Goal: Transaction & Acquisition: Purchase product/service

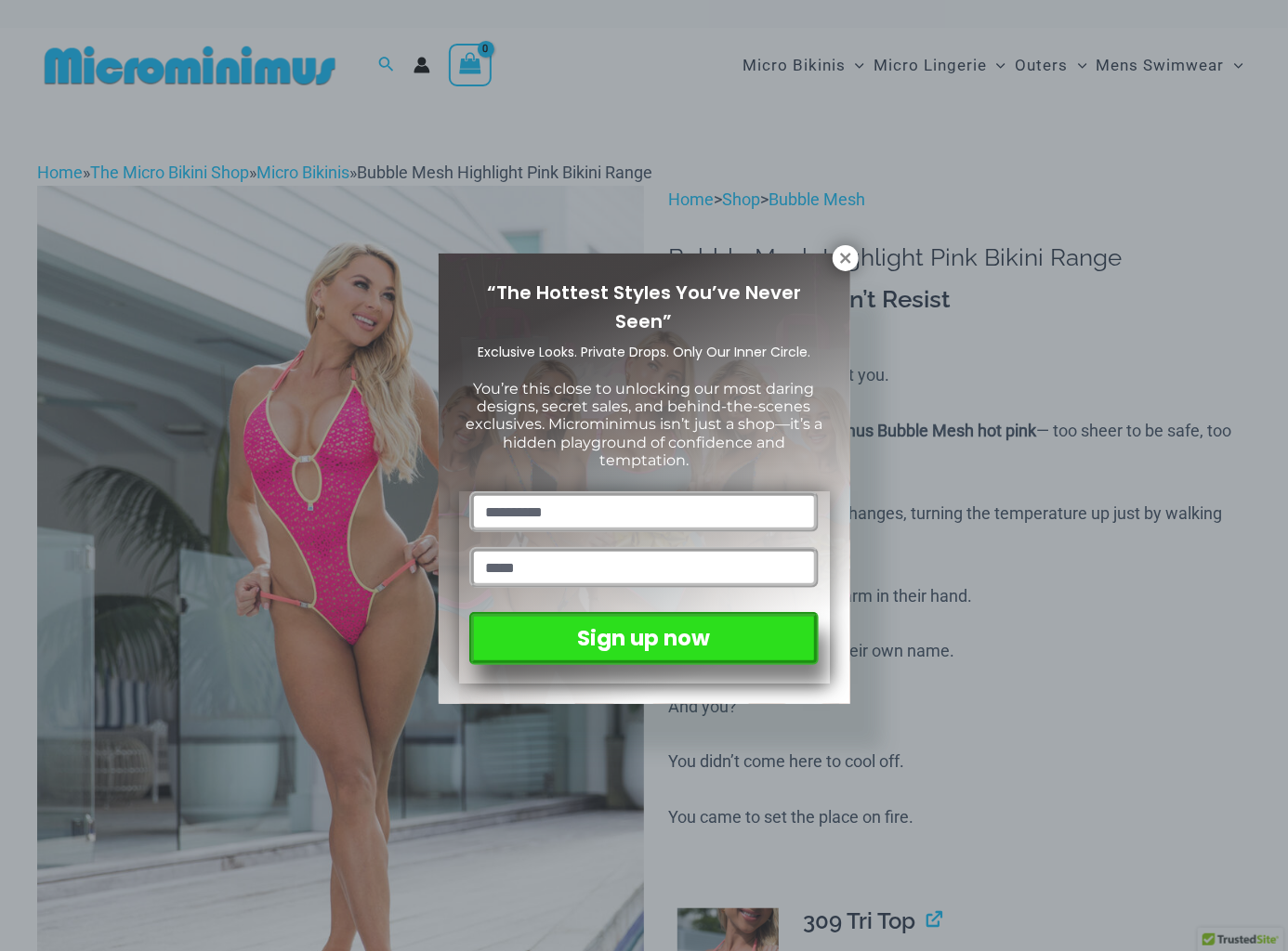
click at [840, 246] on button at bounding box center [845, 258] width 26 height 26
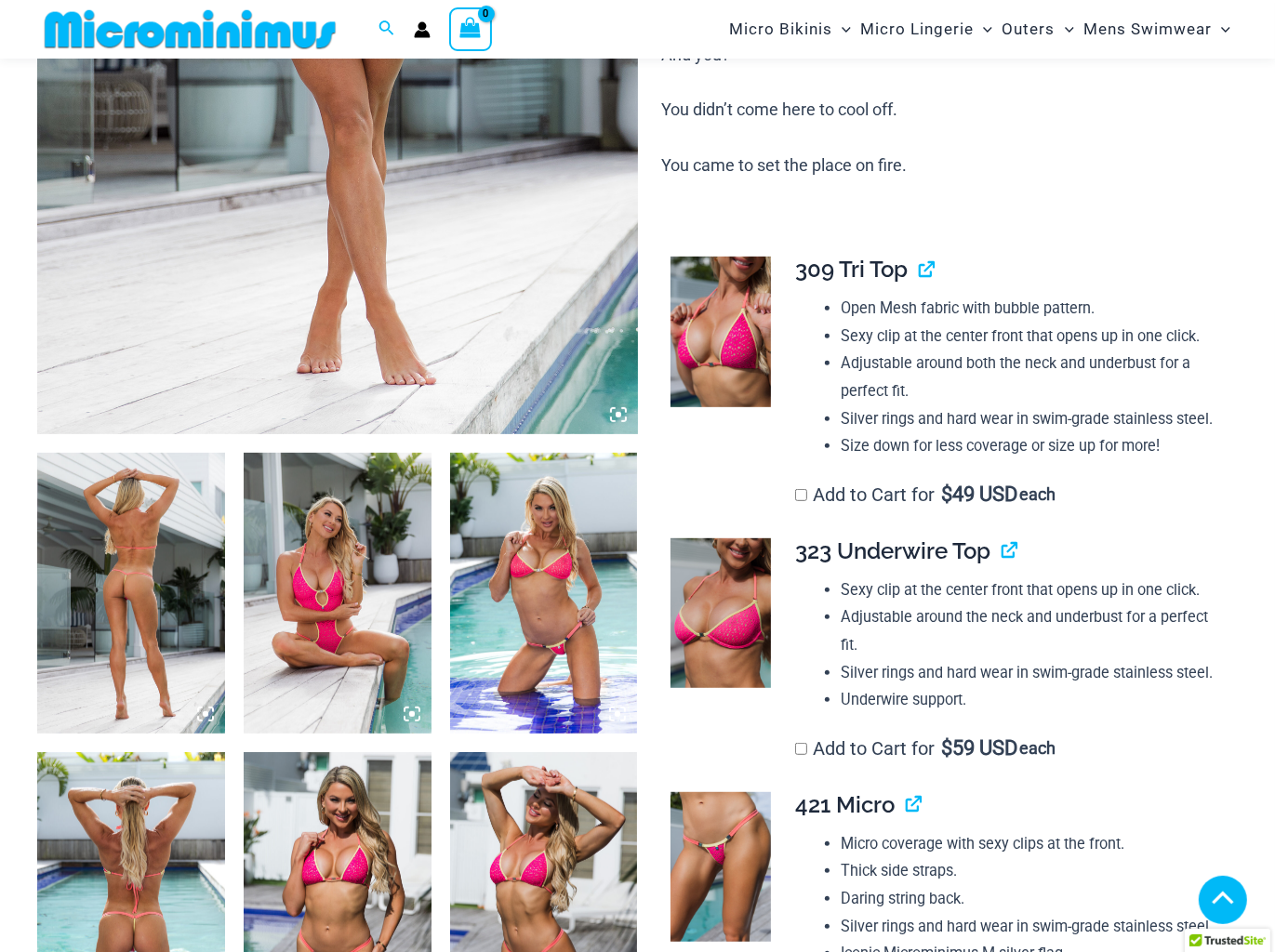
scroll to position [264, 0]
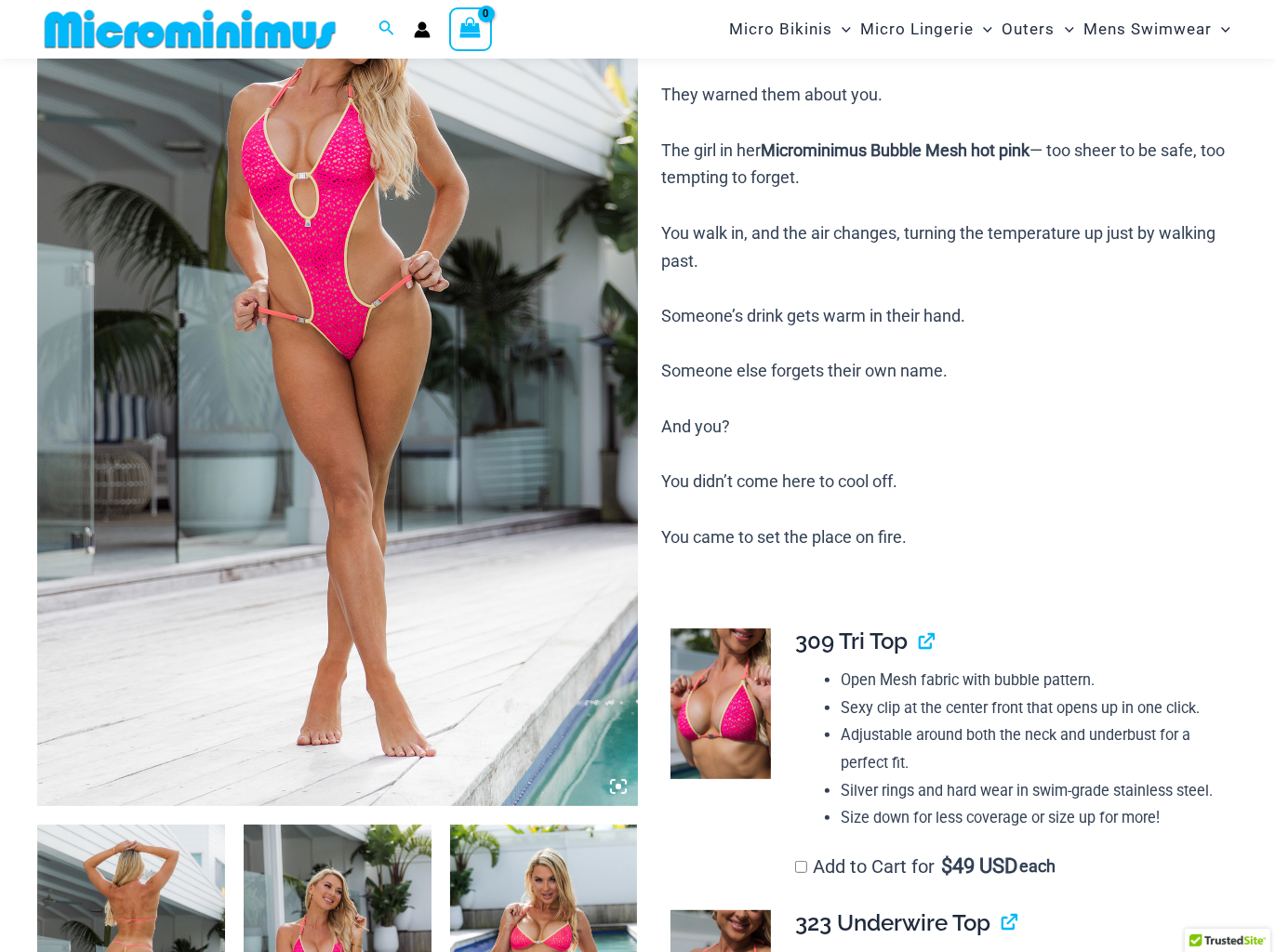
click at [546, 390] on img at bounding box center [337, 355] width 601 height 900
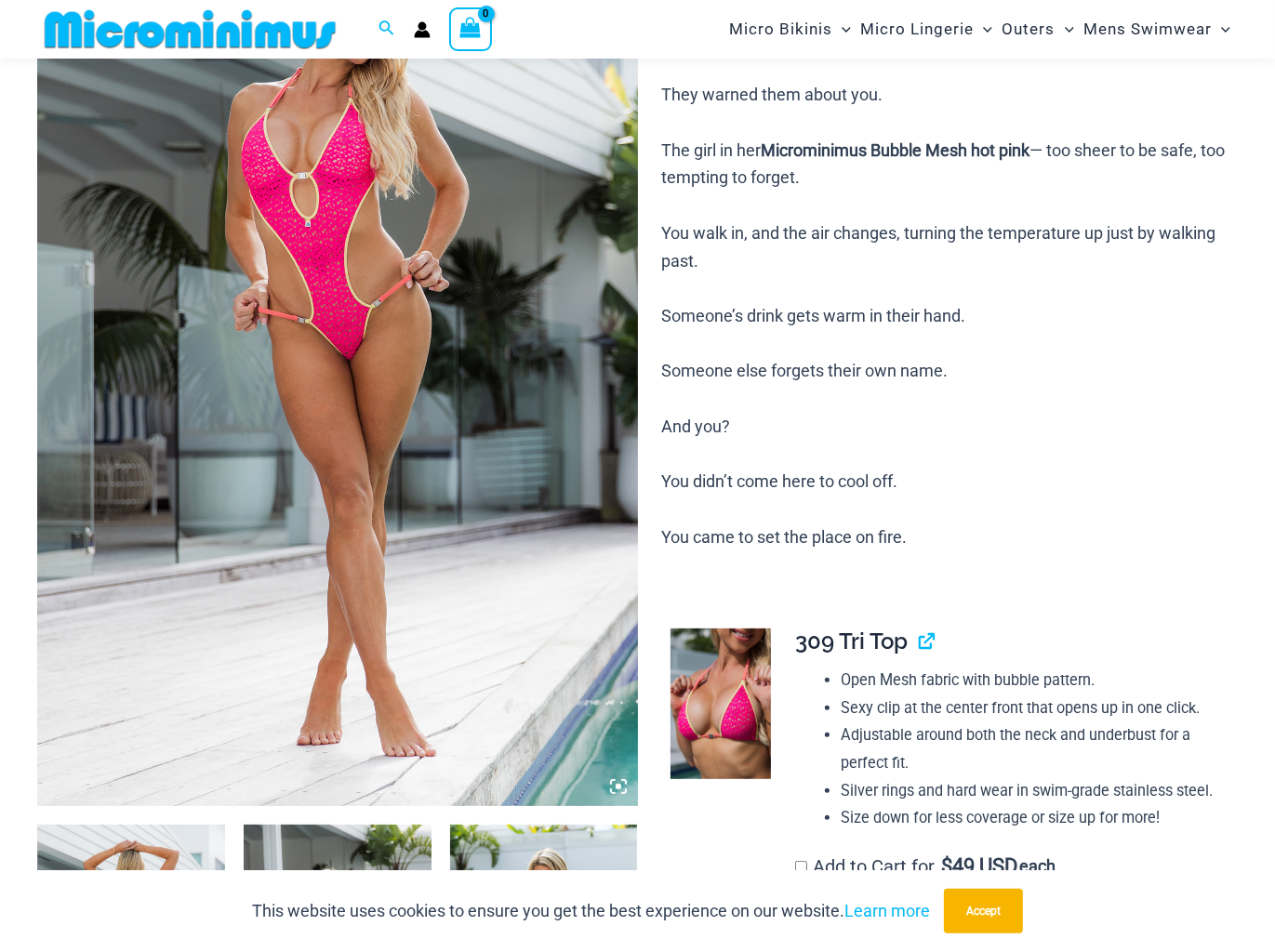
click at [331, 270] on img at bounding box center [337, 355] width 601 height 900
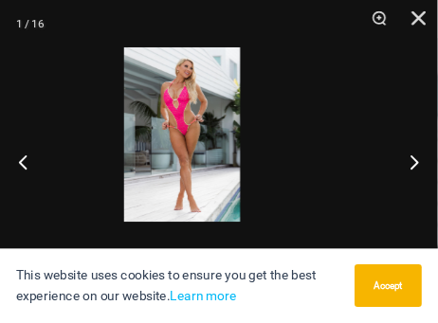
scroll to position [175, 0]
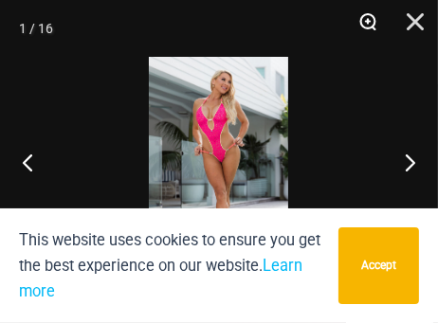
click at [365, 22] on button "Zoom" at bounding box center [361, 28] width 47 height 57
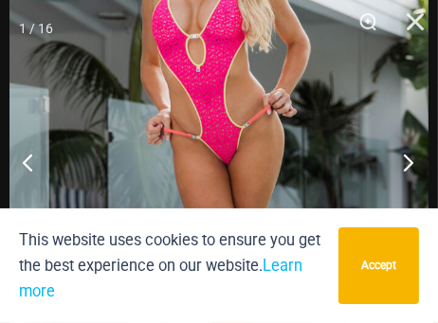
click at [409, 161] on button "Next" at bounding box center [402, 162] width 71 height 95
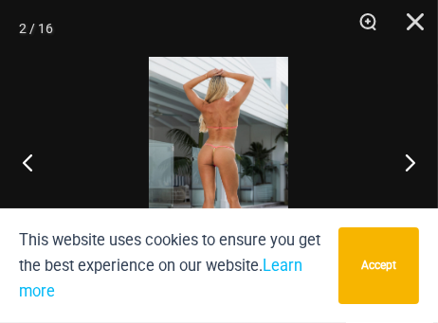
click at [216, 165] on img at bounding box center [218, 162] width 139 height 210
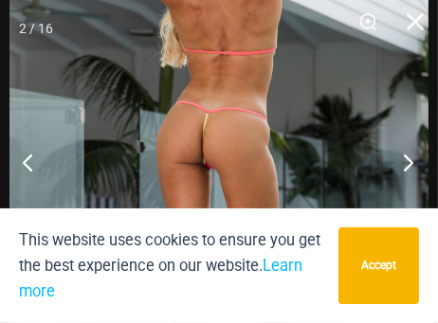
click at [414, 163] on button "Next" at bounding box center [402, 162] width 71 height 95
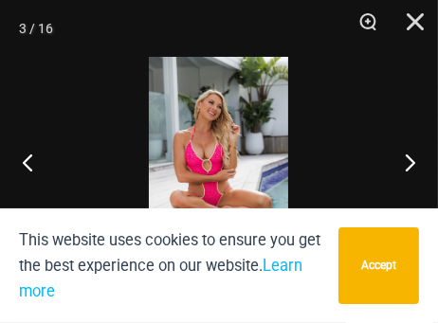
click at [237, 202] on img at bounding box center [218, 162] width 139 height 210
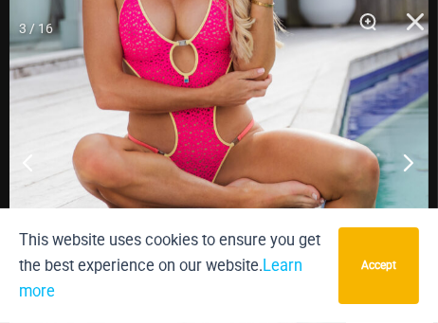
click at [411, 162] on button "Next" at bounding box center [402, 162] width 71 height 95
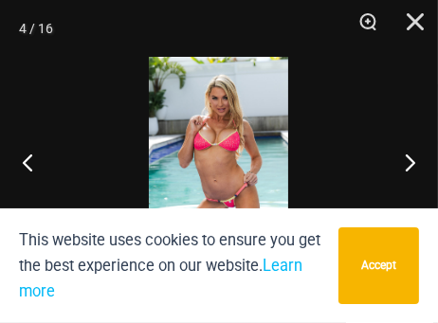
click at [240, 203] on img at bounding box center [218, 162] width 139 height 210
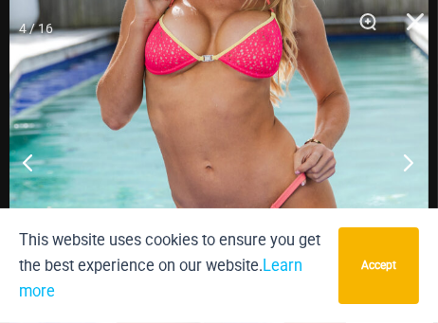
click at [410, 158] on button "Next" at bounding box center [402, 162] width 71 height 95
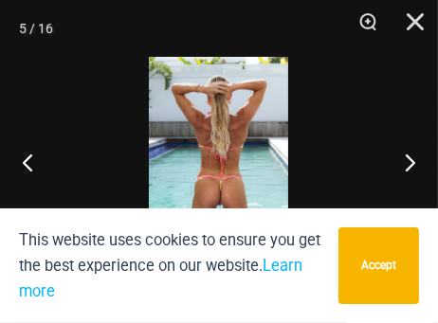
click at [213, 202] on img at bounding box center [218, 162] width 139 height 210
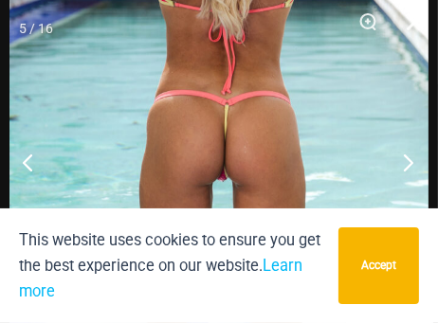
click at [407, 164] on button "Next" at bounding box center [402, 162] width 71 height 95
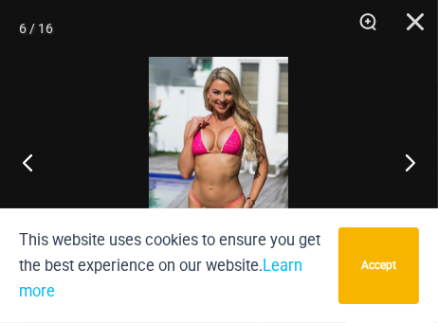
click at [268, 164] on img at bounding box center [218, 162] width 139 height 210
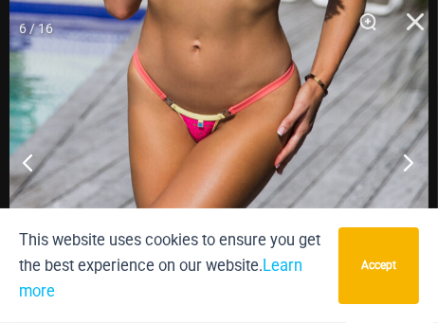
click at [412, 160] on button "Next" at bounding box center [402, 162] width 71 height 95
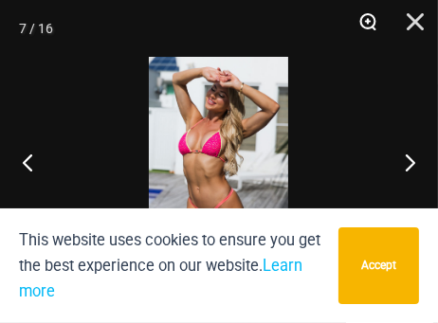
click at [370, 22] on button "Zoom" at bounding box center [361, 28] width 47 height 57
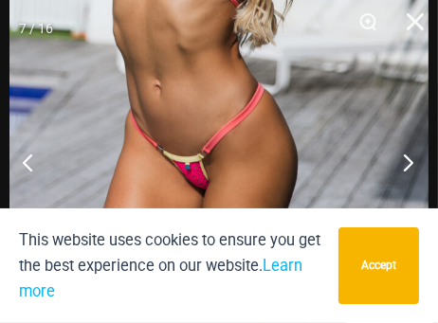
click at [410, 163] on button "Next" at bounding box center [402, 162] width 71 height 95
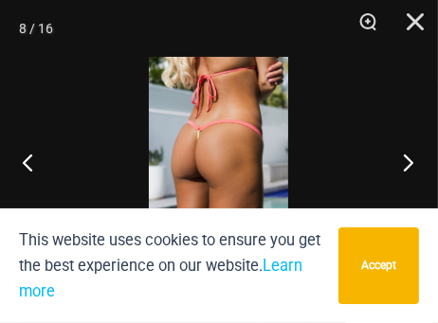
click at [406, 160] on button "Next" at bounding box center [402, 162] width 71 height 95
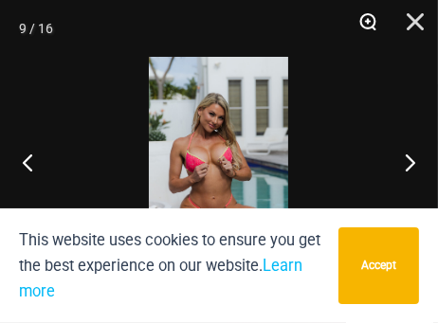
click at [370, 25] on button "Zoom" at bounding box center [361, 28] width 47 height 57
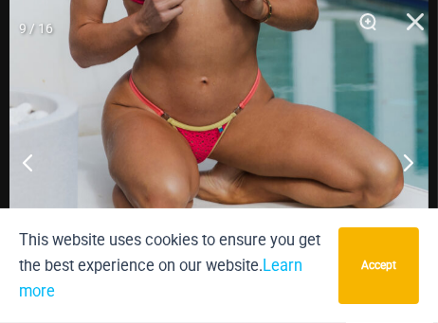
click at [408, 162] on button "Next" at bounding box center [402, 162] width 71 height 95
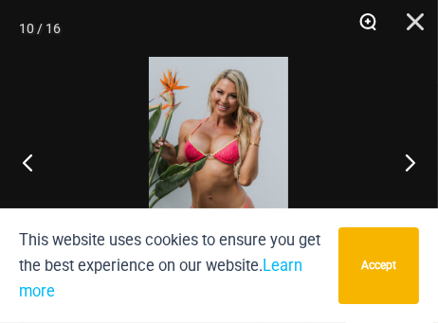
click at [371, 20] on button "Zoom" at bounding box center [361, 28] width 47 height 57
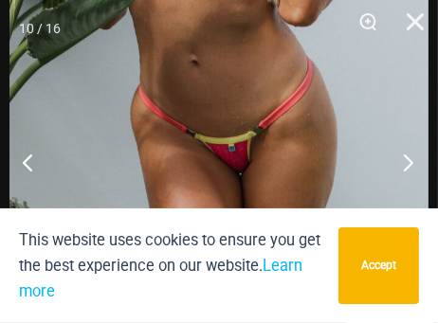
click at [406, 159] on button "Next" at bounding box center [402, 162] width 71 height 95
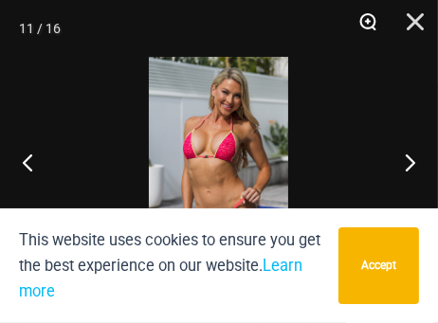
click at [362, 23] on button "Zoom" at bounding box center [361, 28] width 47 height 57
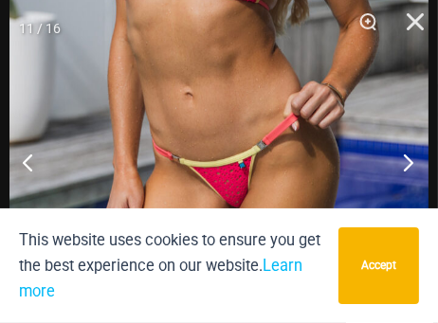
click at [406, 161] on button "Next" at bounding box center [402, 162] width 71 height 95
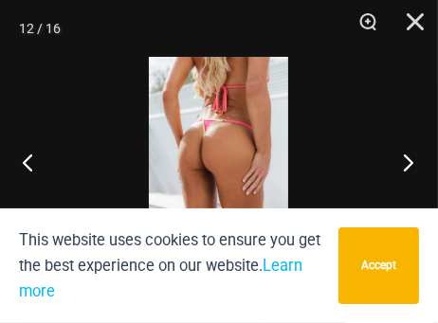
click at [407, 161] on button "Next" at bounding box center [402, 162] width 71 height 95
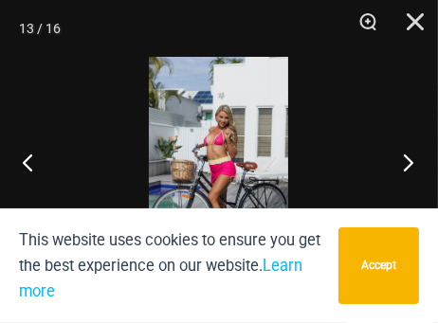
click at [407, 161] on button "Next" at bounding box center [402, 162] width 71 height 95
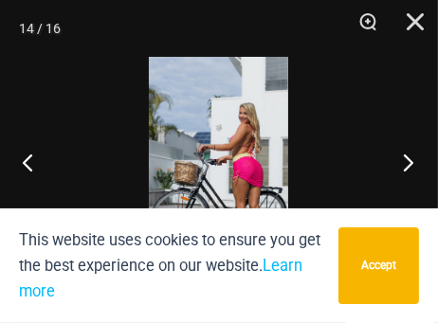
click at [409, 161] on button "Next" at bounding box center [402, 162] width 71 height 95
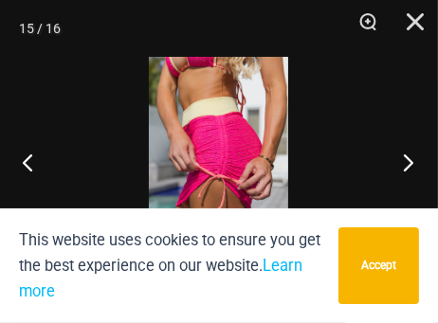
click at [409, 161] on button "Next" at bounding box center [402, 162] width 71 height 95
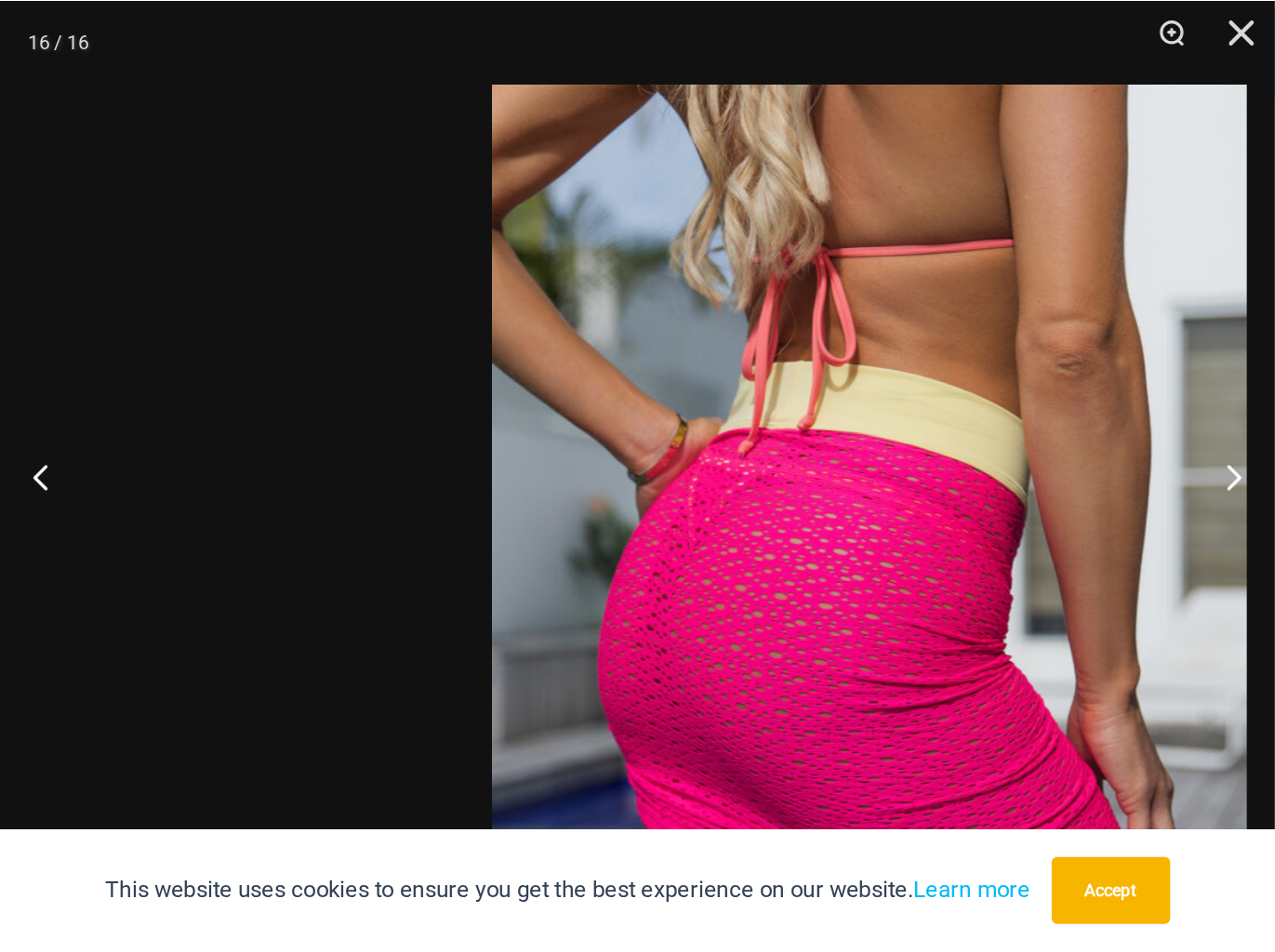
scroll to position [63, 0]
